Goal: Information Seeking & Learning: Learn about a topic

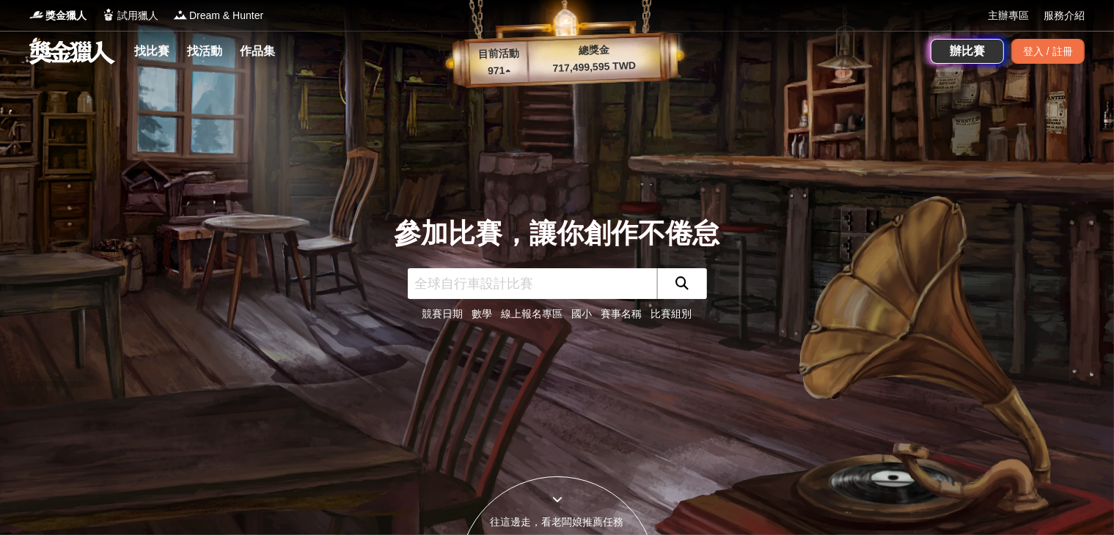
click at [64, 54] on link at bounding box center [72, 51] width 89 height 28
click at [63, 51] on link at bounding box center [72, 51] width 89 height 28
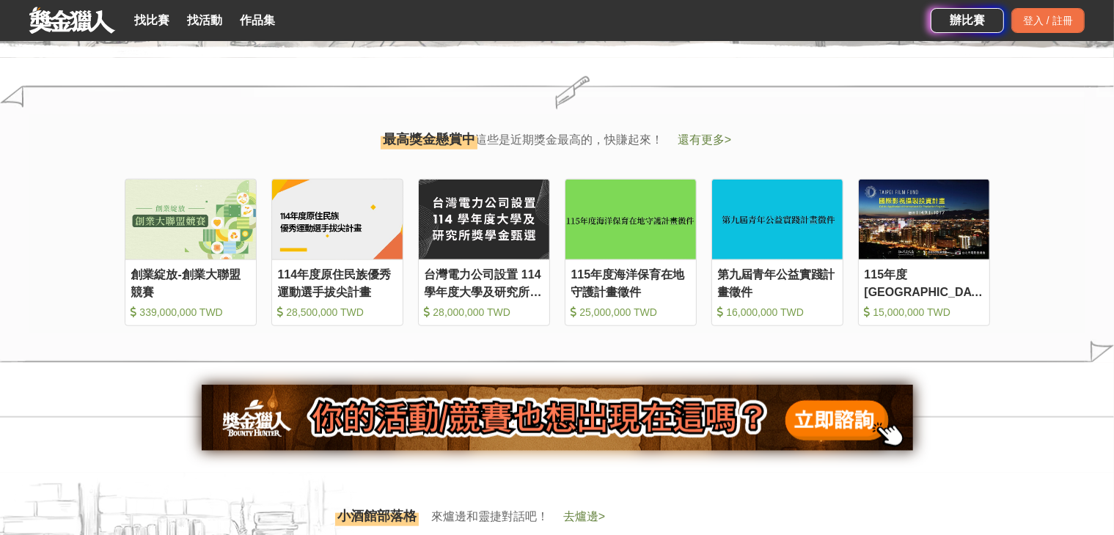
scroll to position [1588, 0]
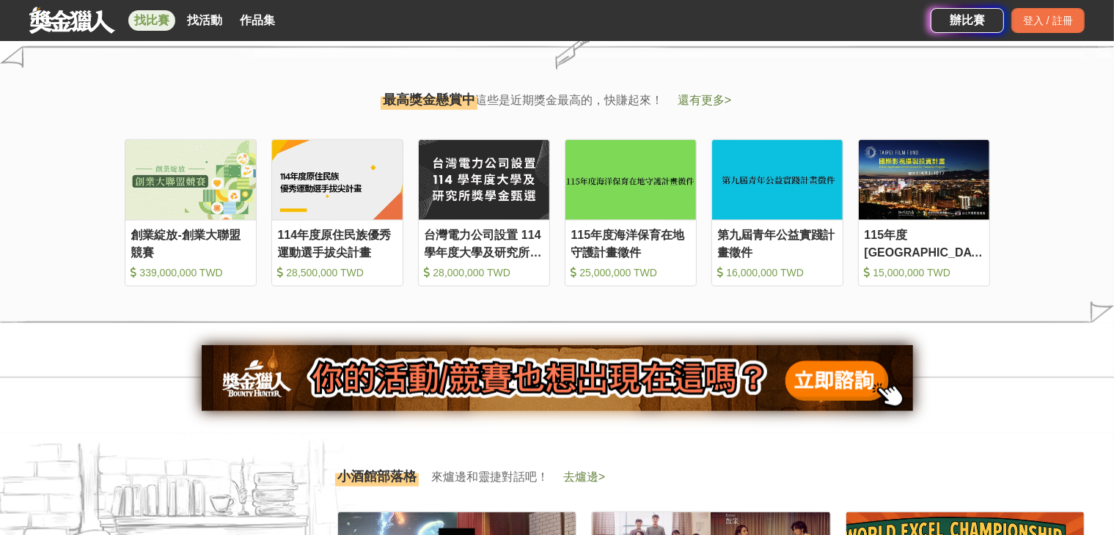
click at [149, 17] on link "找比賽" at bounding box center [151, 20] width 47 height 21
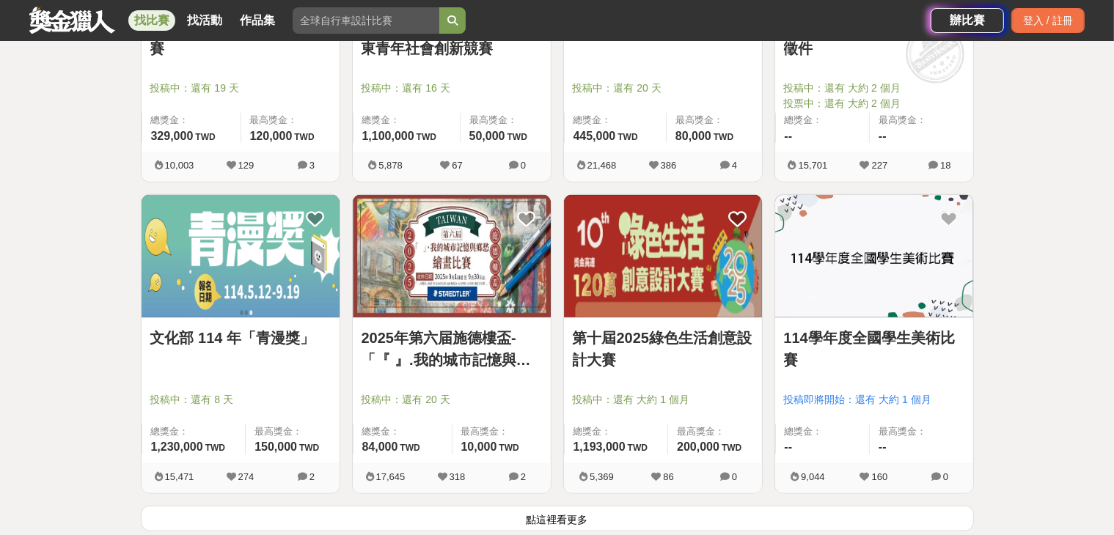
scroll to position [1710, 0]
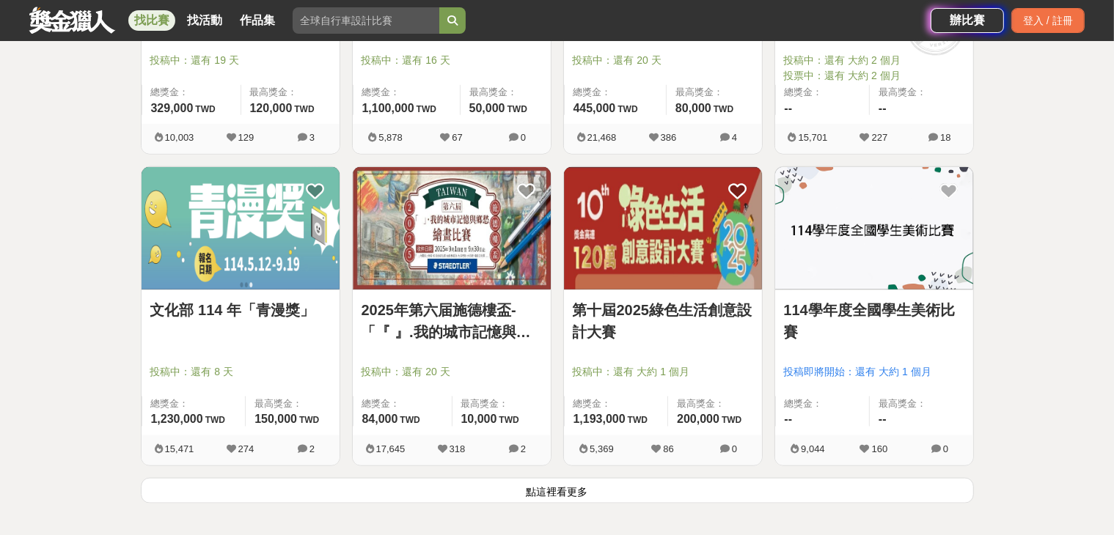
click at [537, 490] on button "點這裡看更多" at bounding box center [557, 491] width 833 height 26
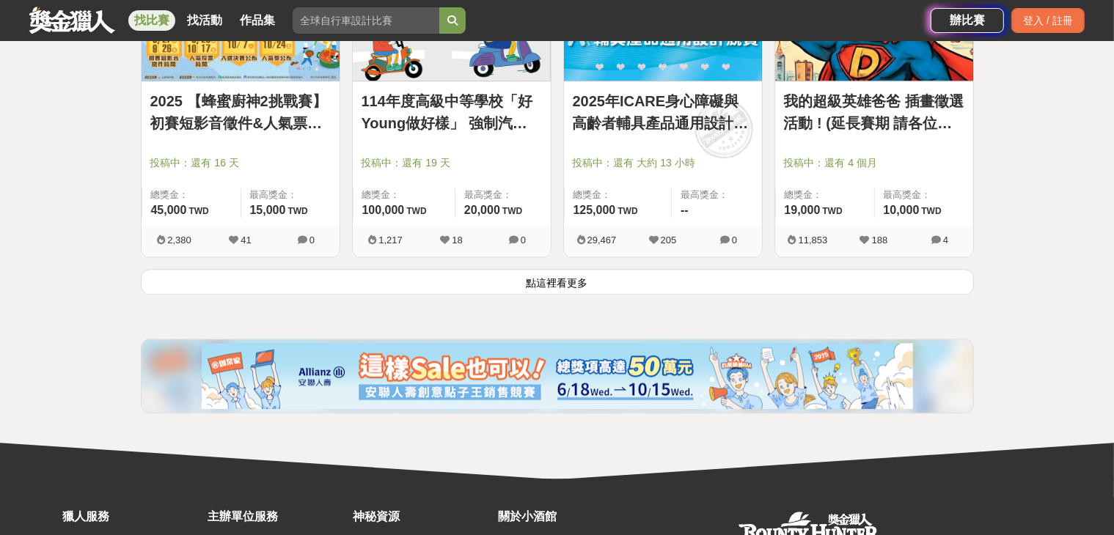
scroll to position [3666, 0]
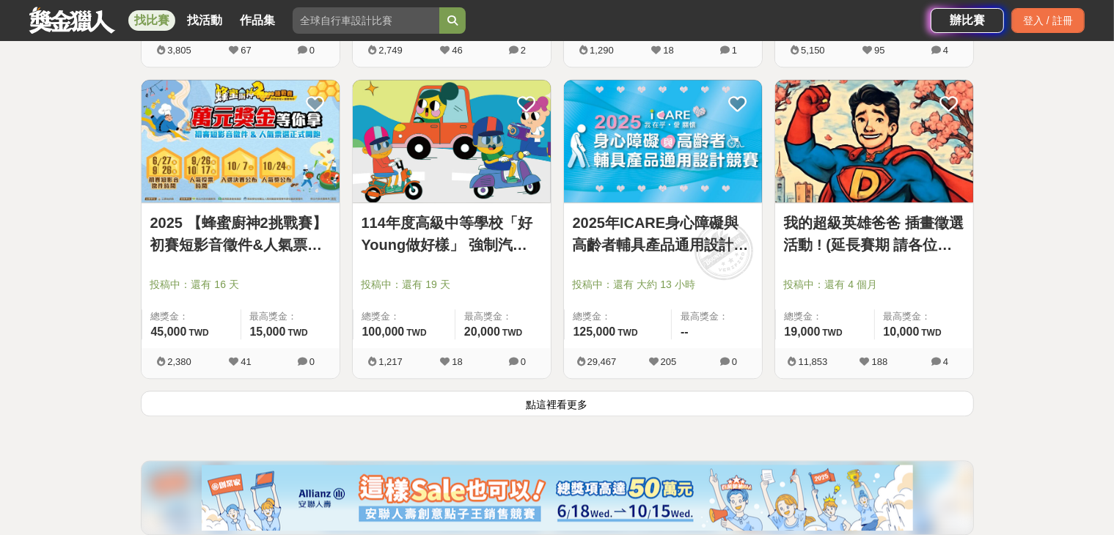
click at [564, 405] on button "點這裡看更多" at bounding box center [557, 404] width 833 height 26
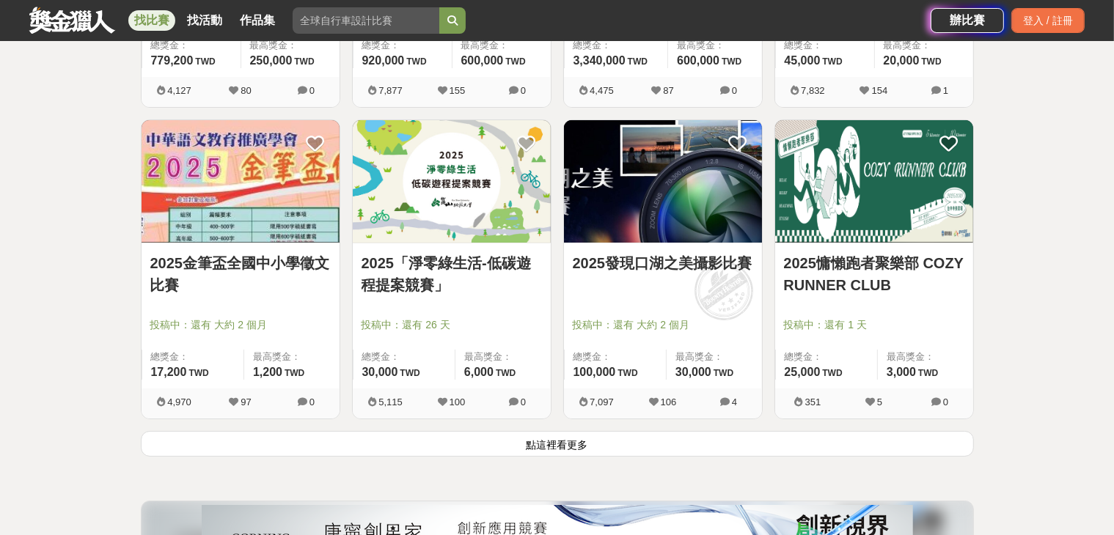
scroll to position [5498, 0]
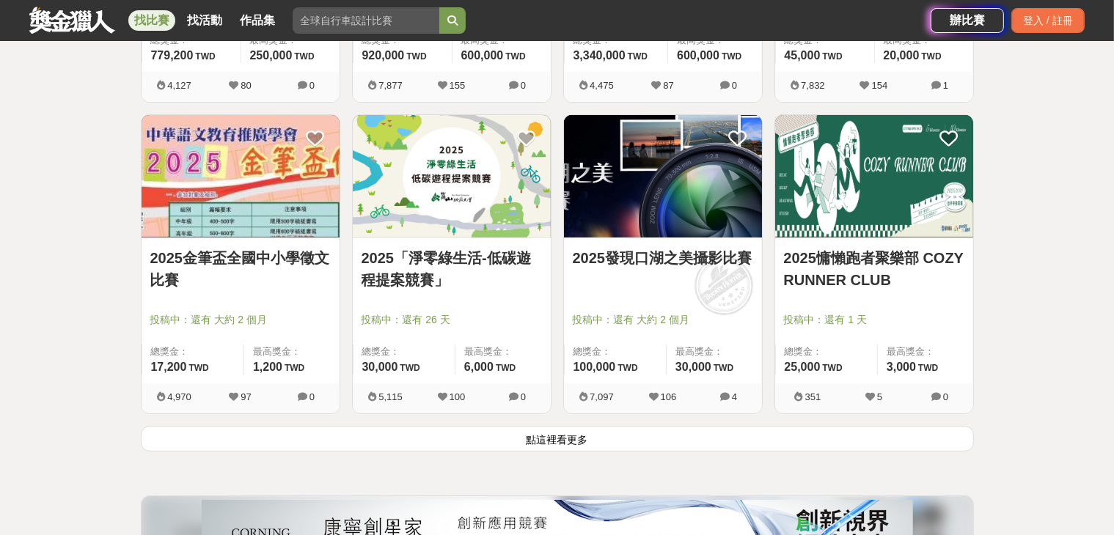
click at [559, 441] on button "點這裡看更多" at bounding box center [557, 439] width 833 height 26
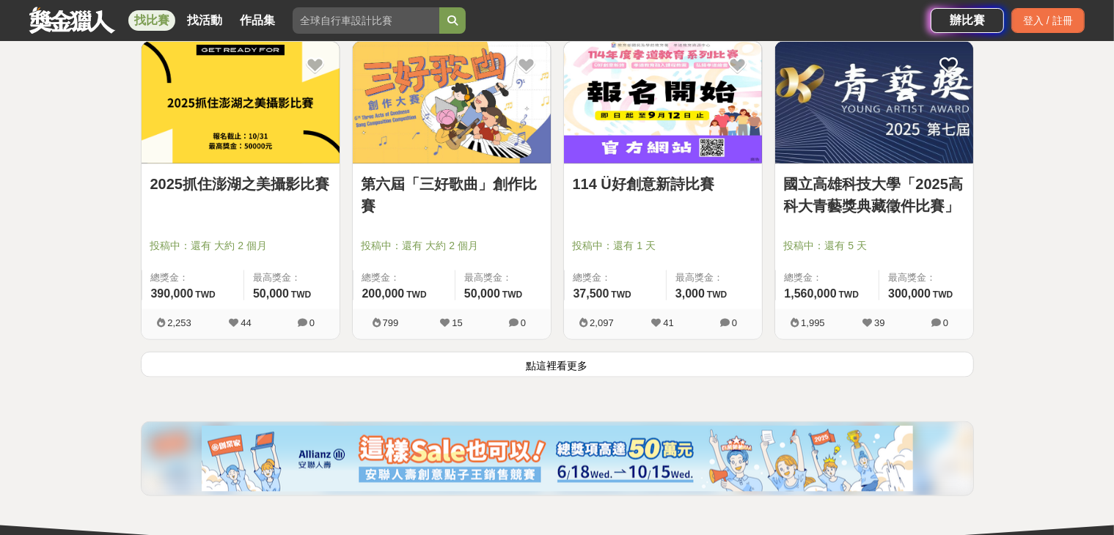
scroll to position [7453, 0]
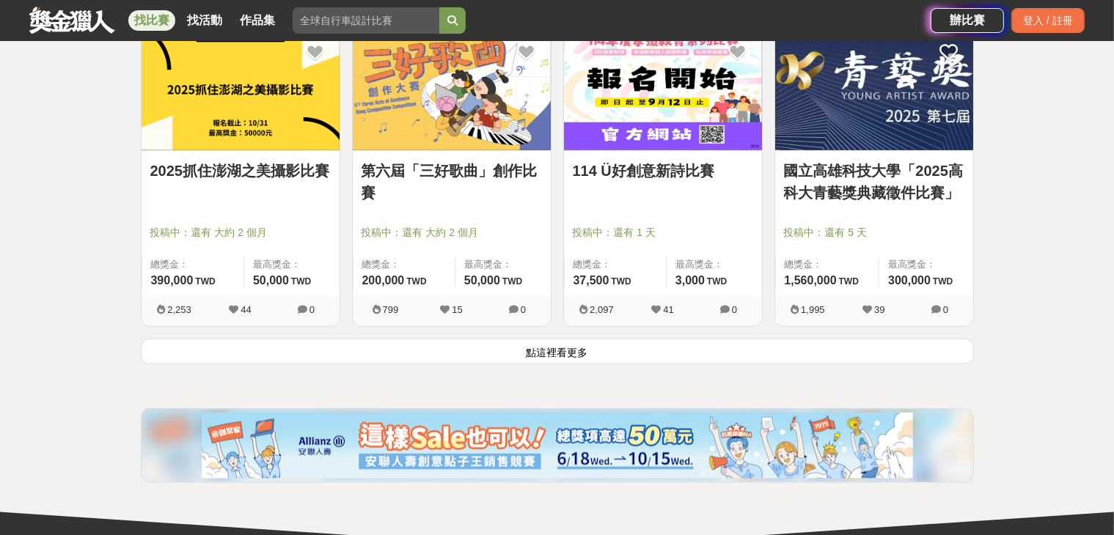
click at [567, 350] on button "點這裡看更多" at bounding box center [557, 352] width 833 height 26
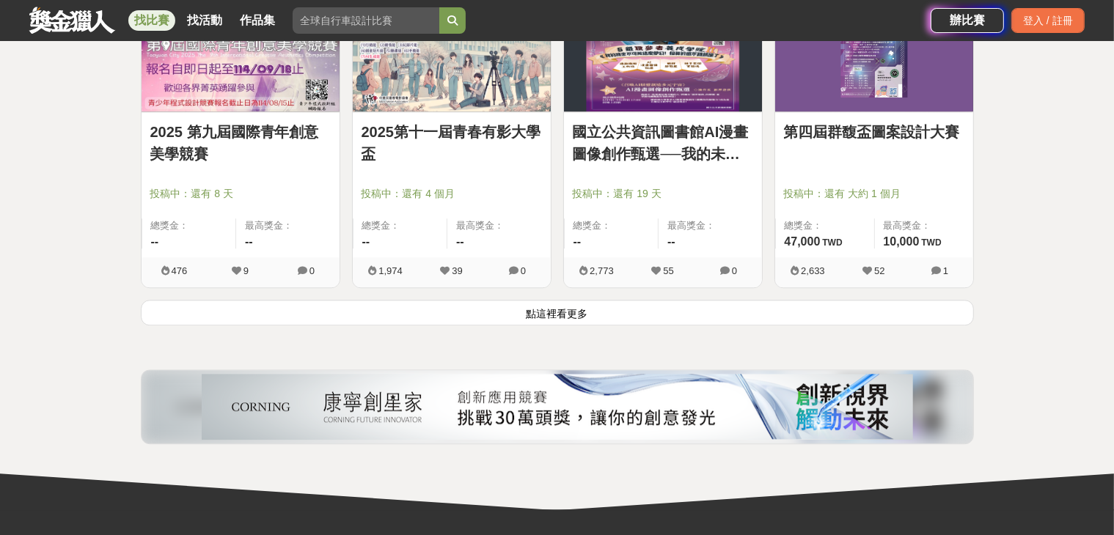
scroll to position [9530, 0]
